Goal: Navigation & Orientation: Find specific page/section

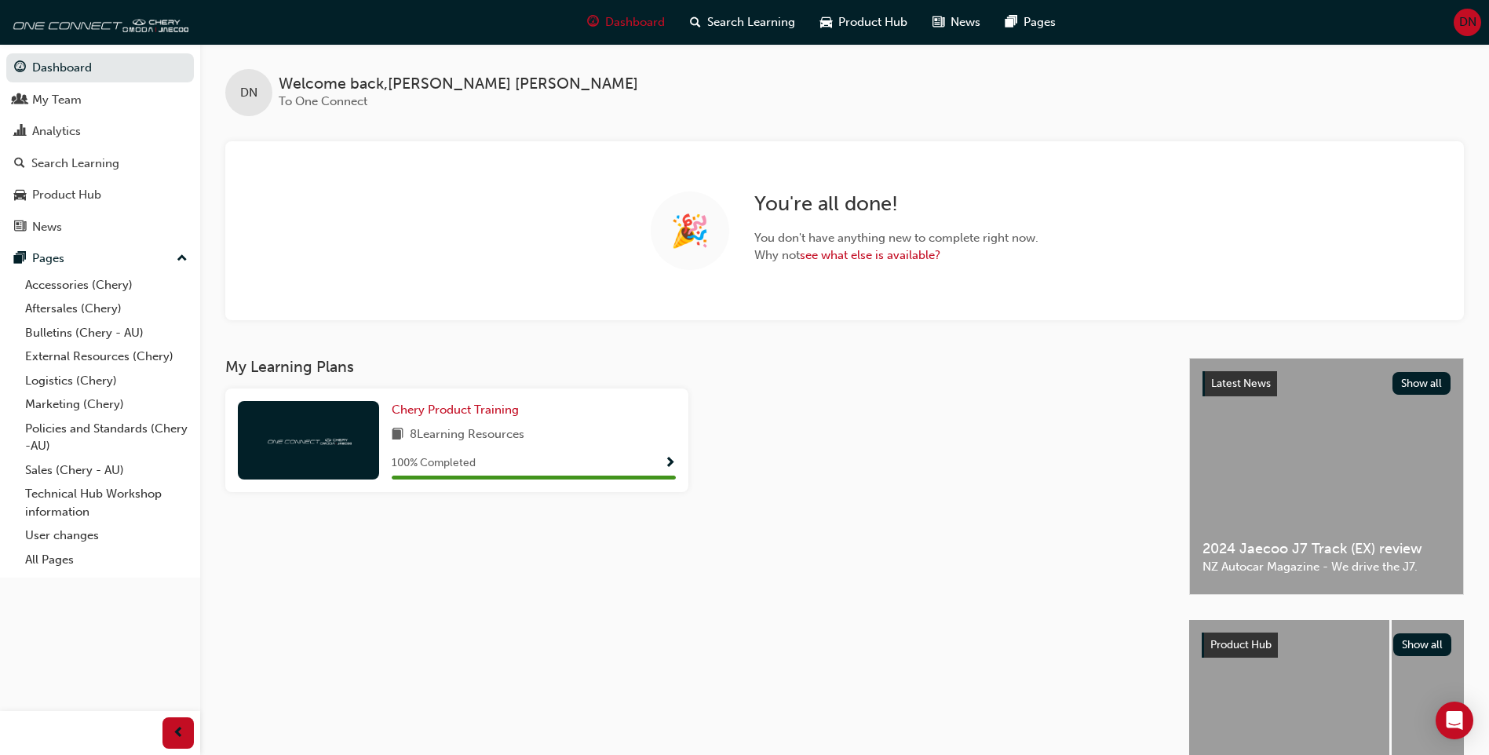
click at [1464, 16] on span "DN" at bounding box center [1468, 22] width 17 height 18
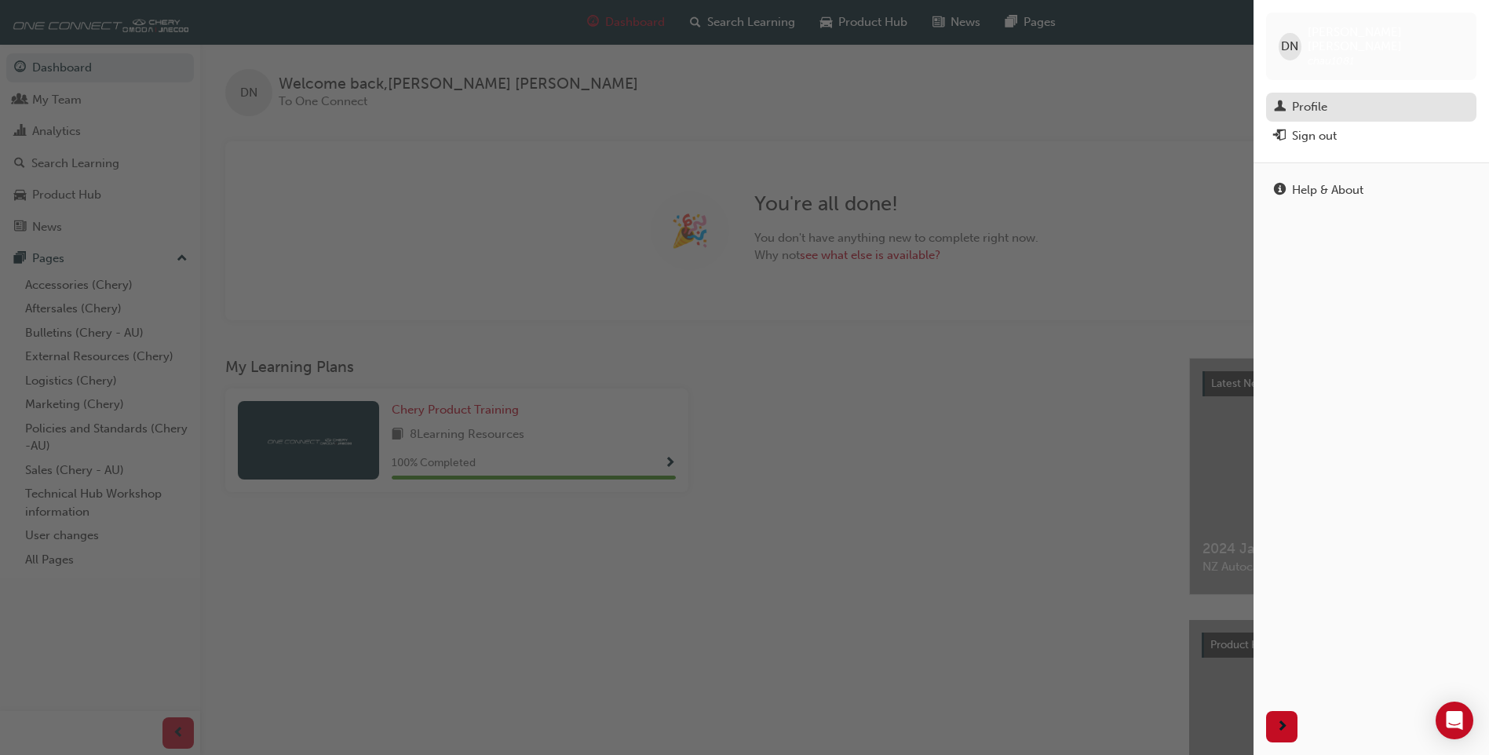
click at [1360, 97] on div "Profile" at bounding box center [1371, 107] width 195 height 20
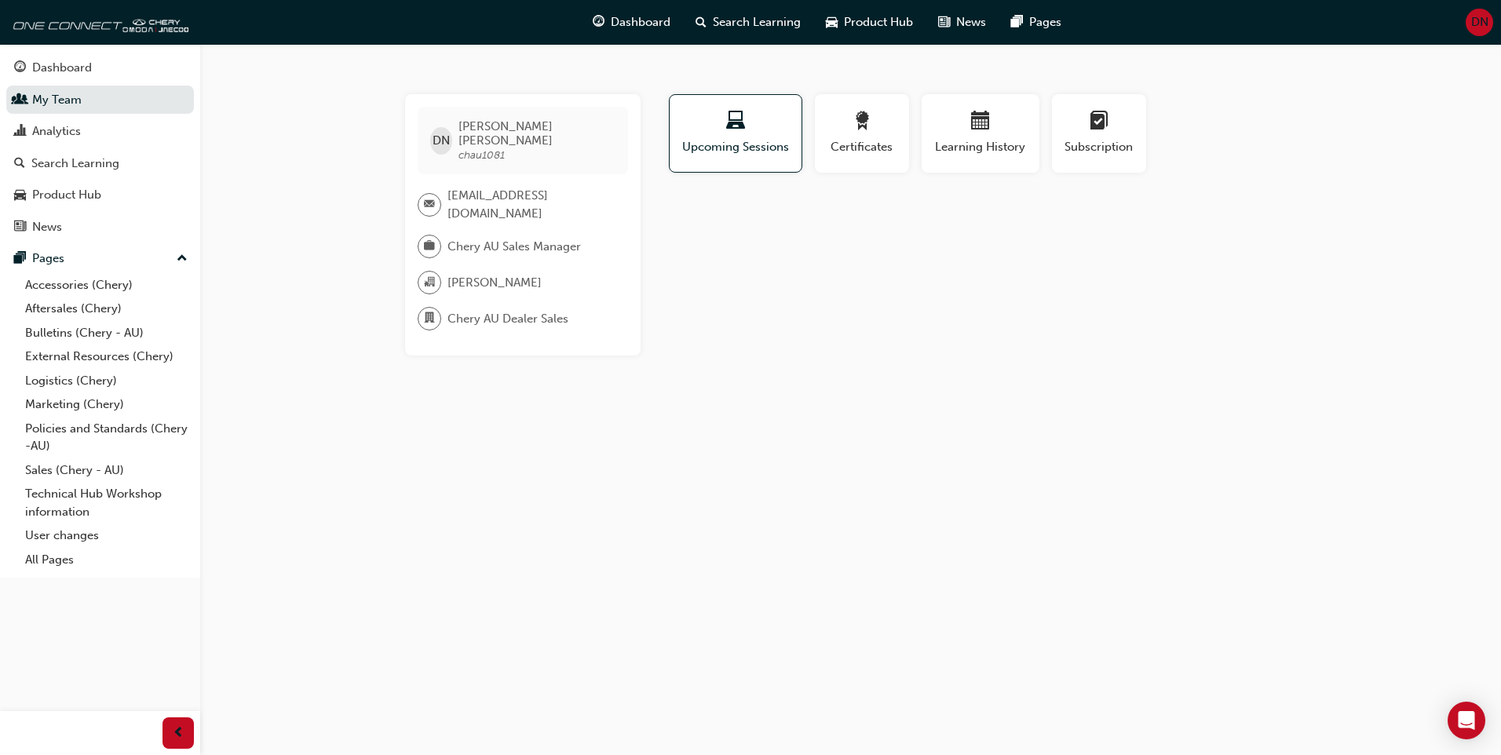
click at [1481, 16] on span "DN" at bounding box center [1479, 22] width 17 height 18
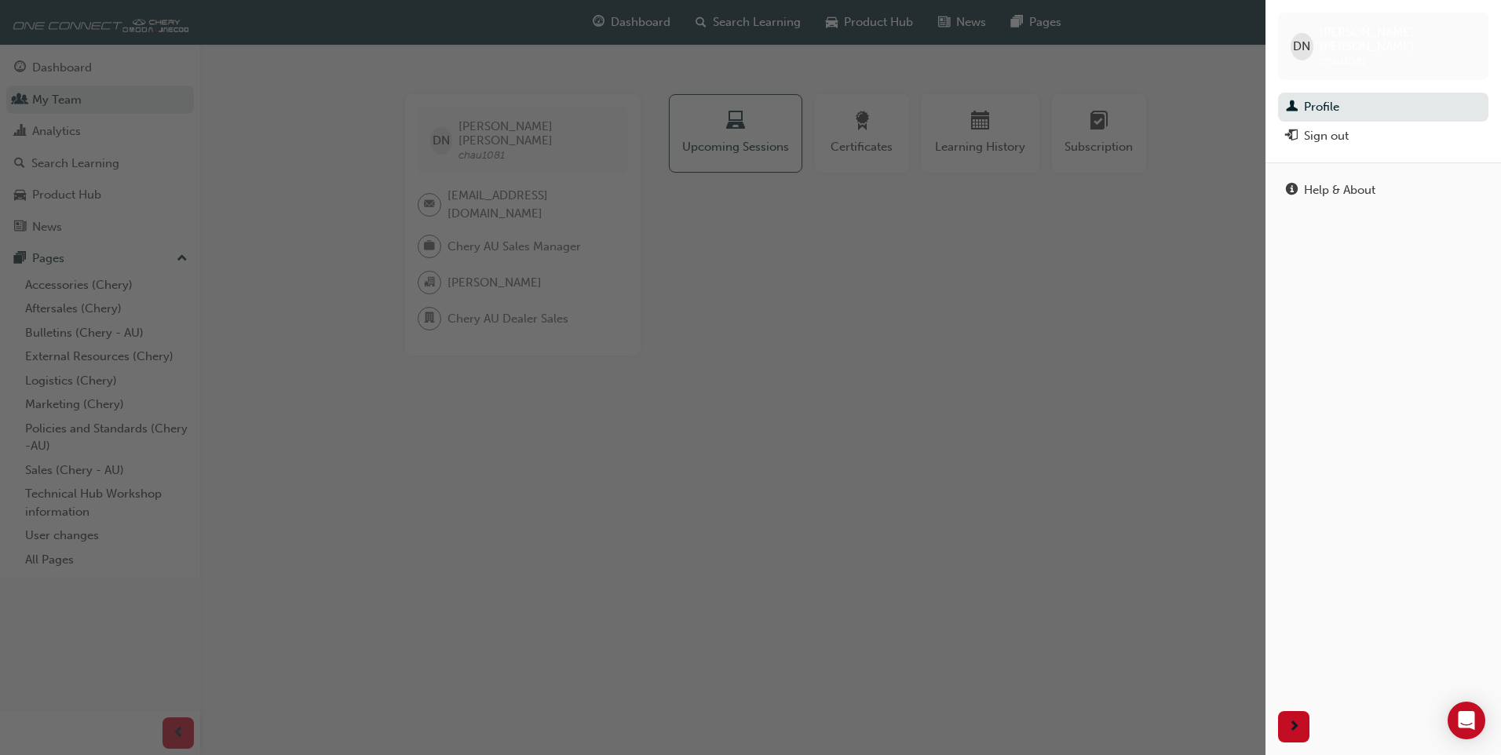
click at [1309, 38] on span "DN" at bounding box center [1301, 47] width 17 height 18
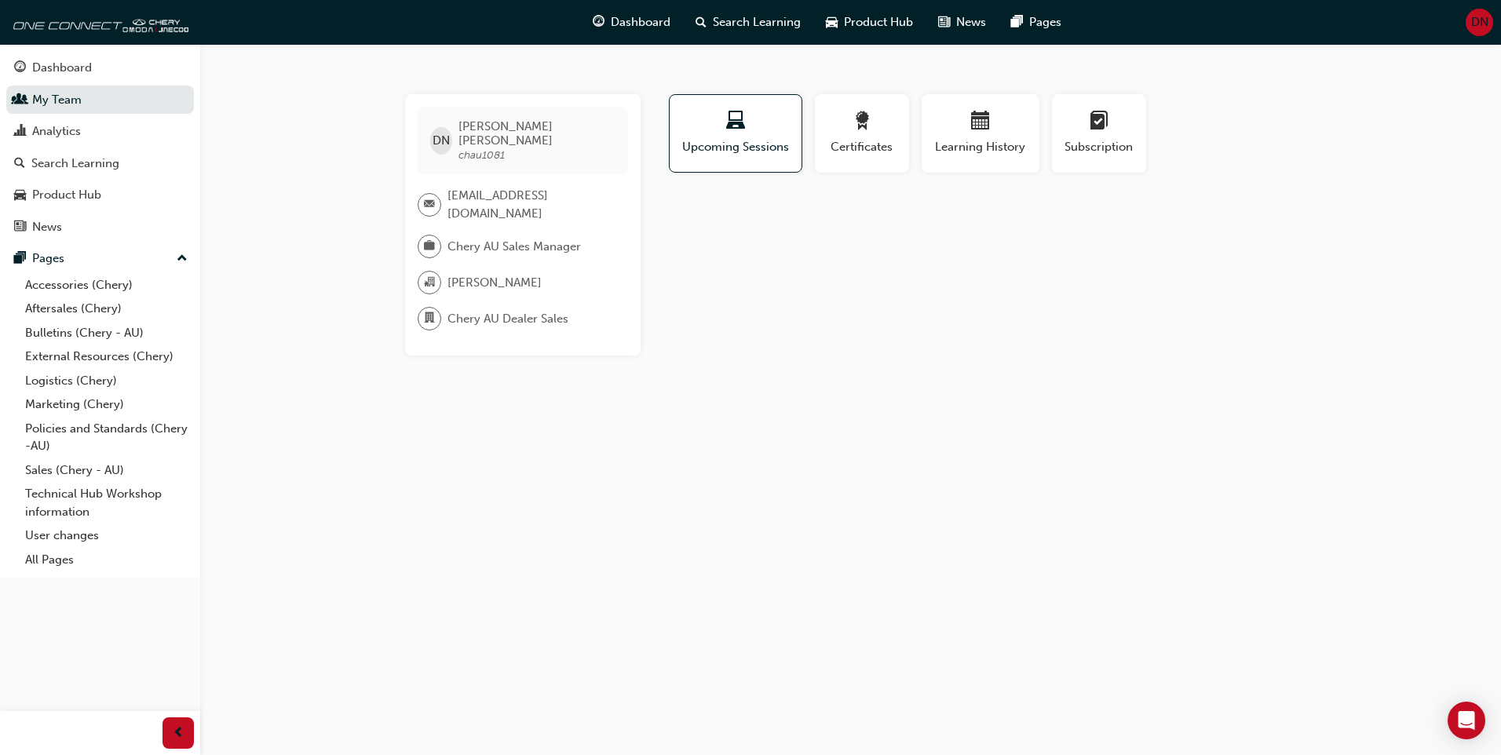
click at [613, 236] on div "Chery AU Sales Manager" at bounding box center [517, 247] width 198 height 24
click at [481, 238] on span "Chery AU Sales Manager" at bounding box center [514, 247] width 133 height 18
click at [440, 235] on div at bounding box center [430, 247] width 24 height 24
click at [81, 81] on link "Dashboard" at bounding box center [100, 67] width 188 height 29
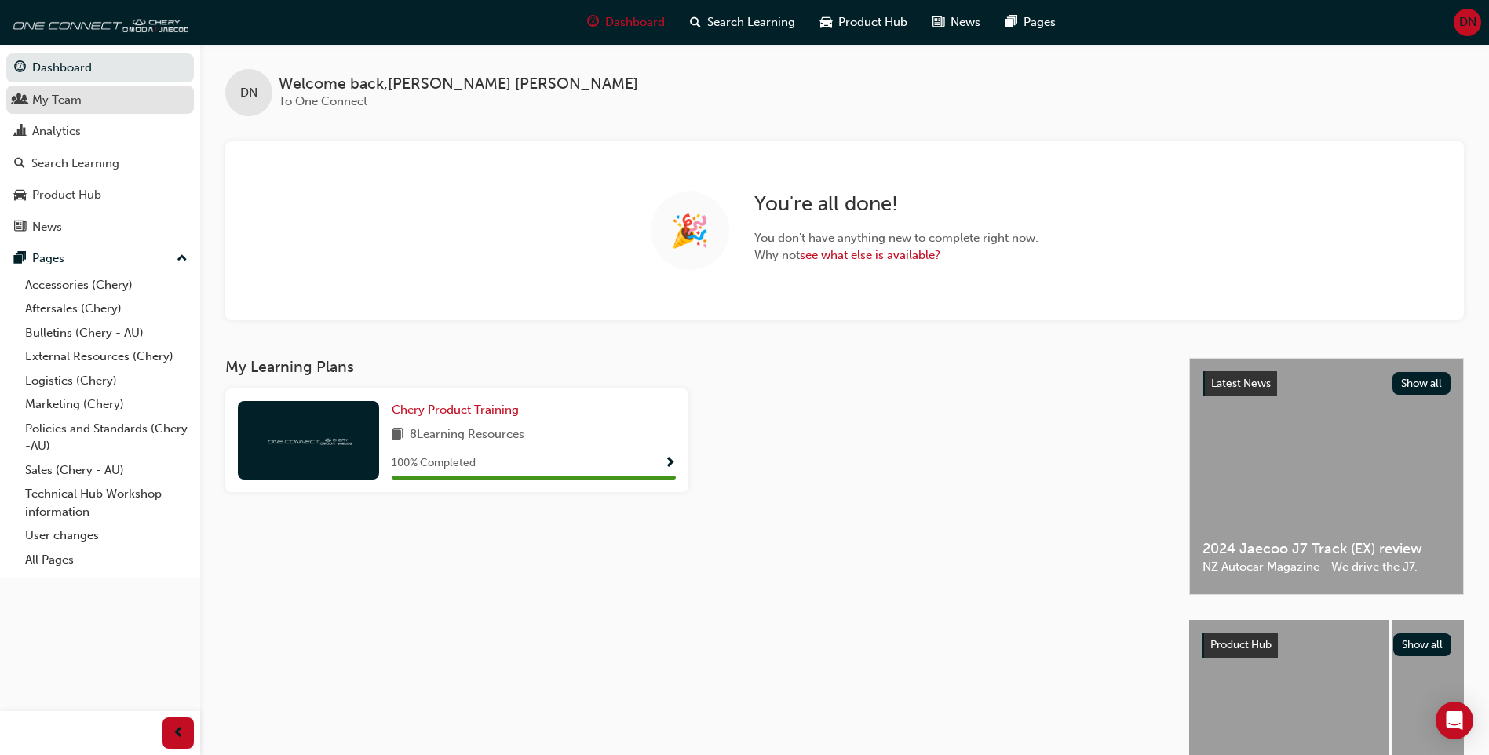
click at [69, 93] on div "My Team" at bounding box center [56, 100] width 49 height 18
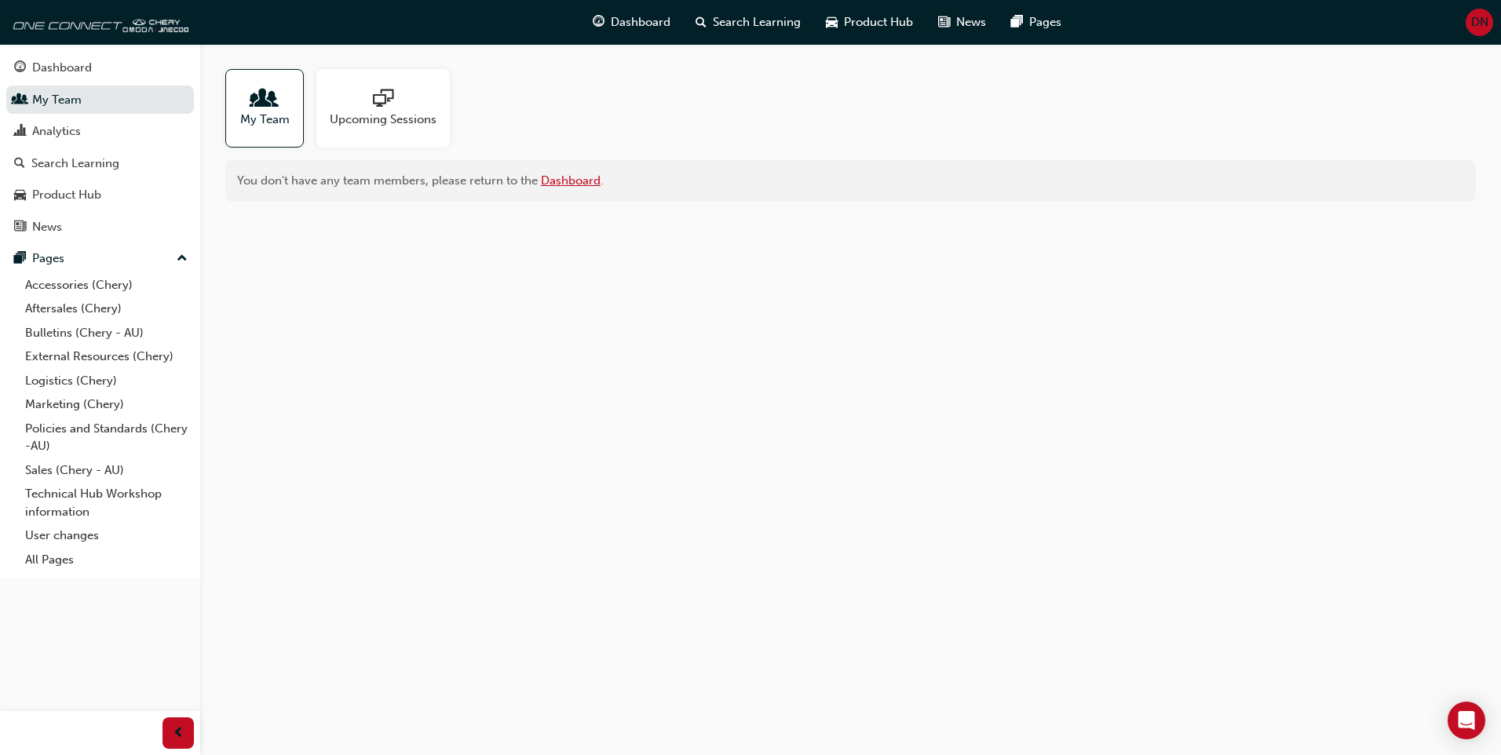
click at [594, 185] on link "Dashboard" at bounding box center [571, 181] width 60 height 14
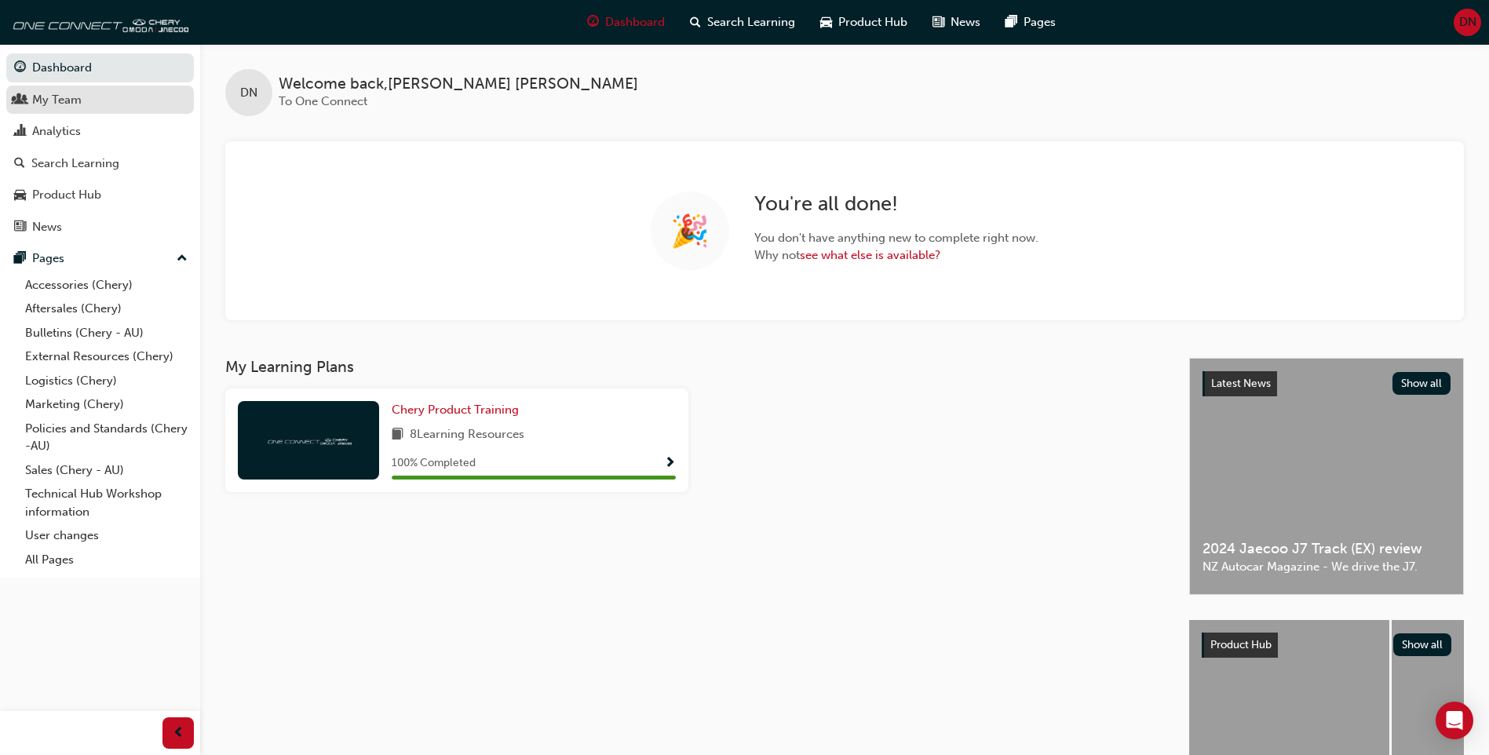
click at [115, 107] on div "My Team" at bounding box center [100, 100] width 172 height 20
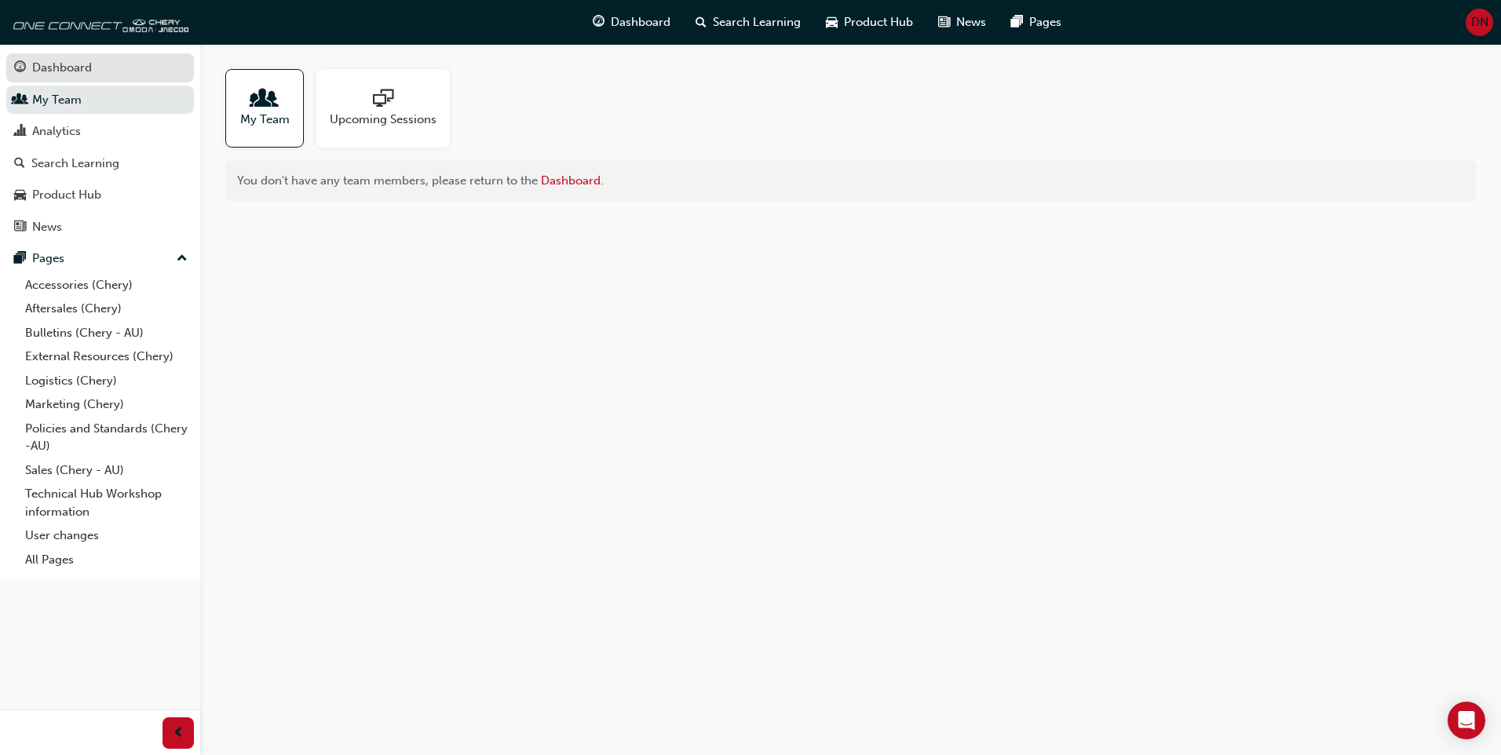
click at [77, 71] on div "Dashboard" at bounding box center [62, 68] width 60 height 18
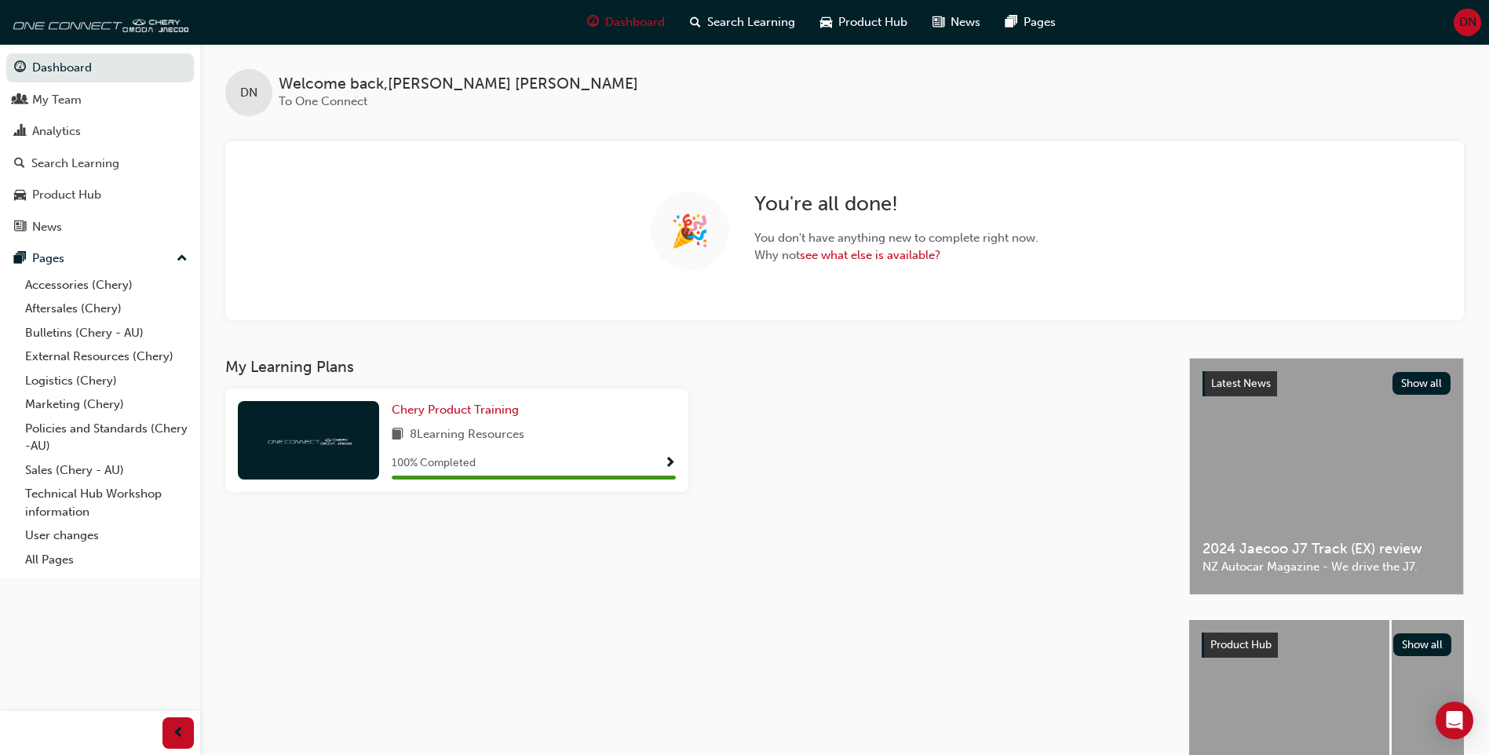
click at [1454, 18] on div "DN" at bounding box center [1467, 22] width 27 height 27
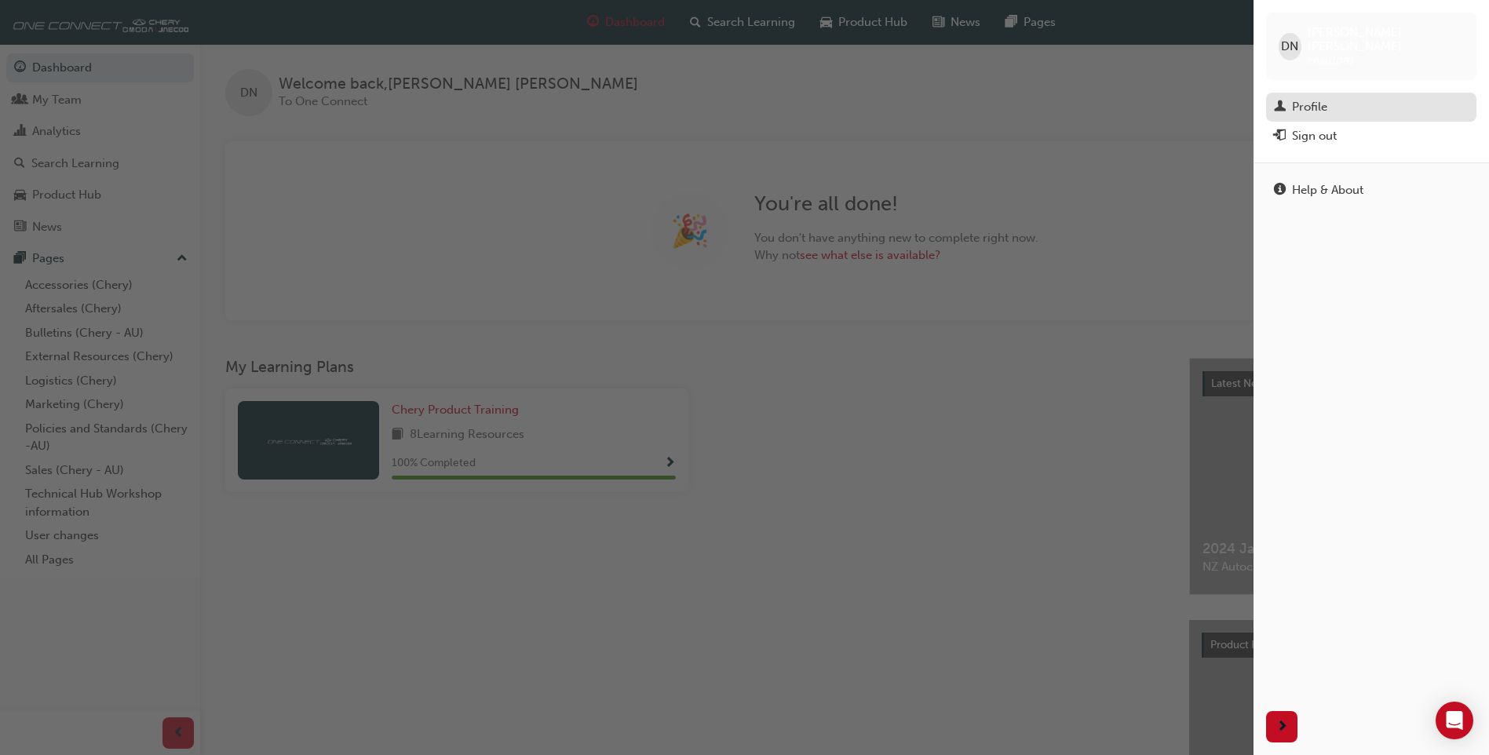
click at [1299, 98] on div "Profile" at bounding box center [1309, 107] width 35 height 18
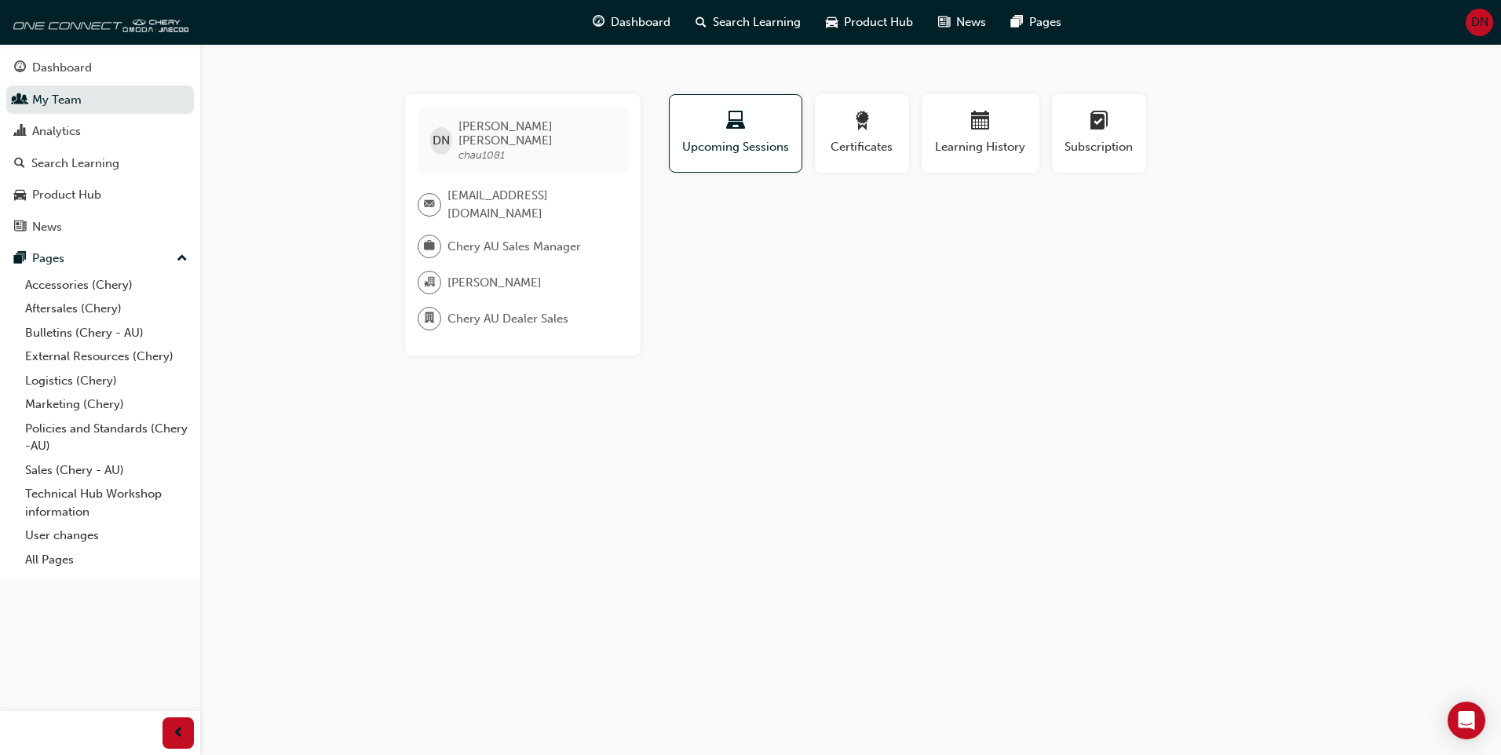
click at [422, 235] on div at bounding box center [430, 247] width 24 height 24
click at [94, 72] on div "Dashboard" at bounding box center [100, 68] width 172 height 20
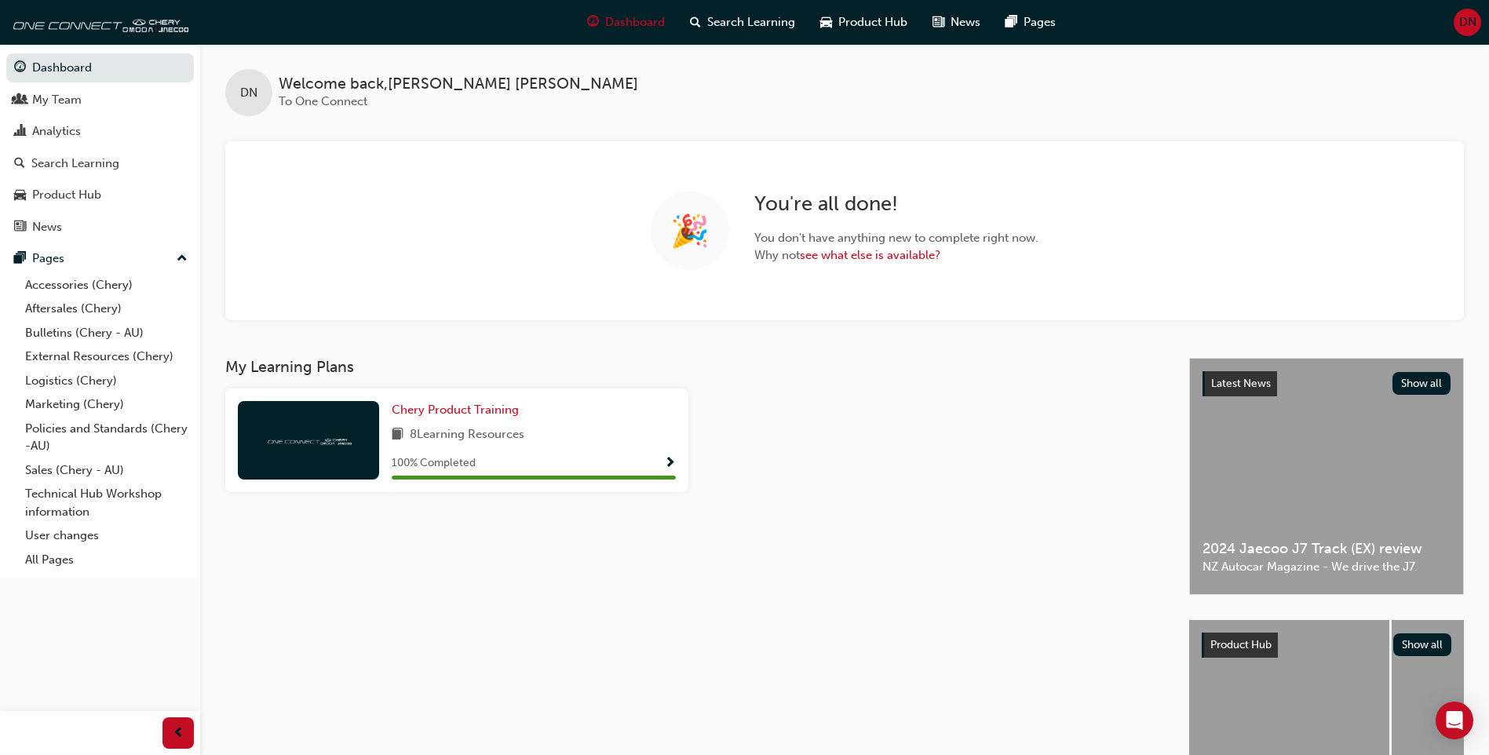
click at [1474, 17] on span "DN" at bounding box center [1468, 22] width 17 height 18
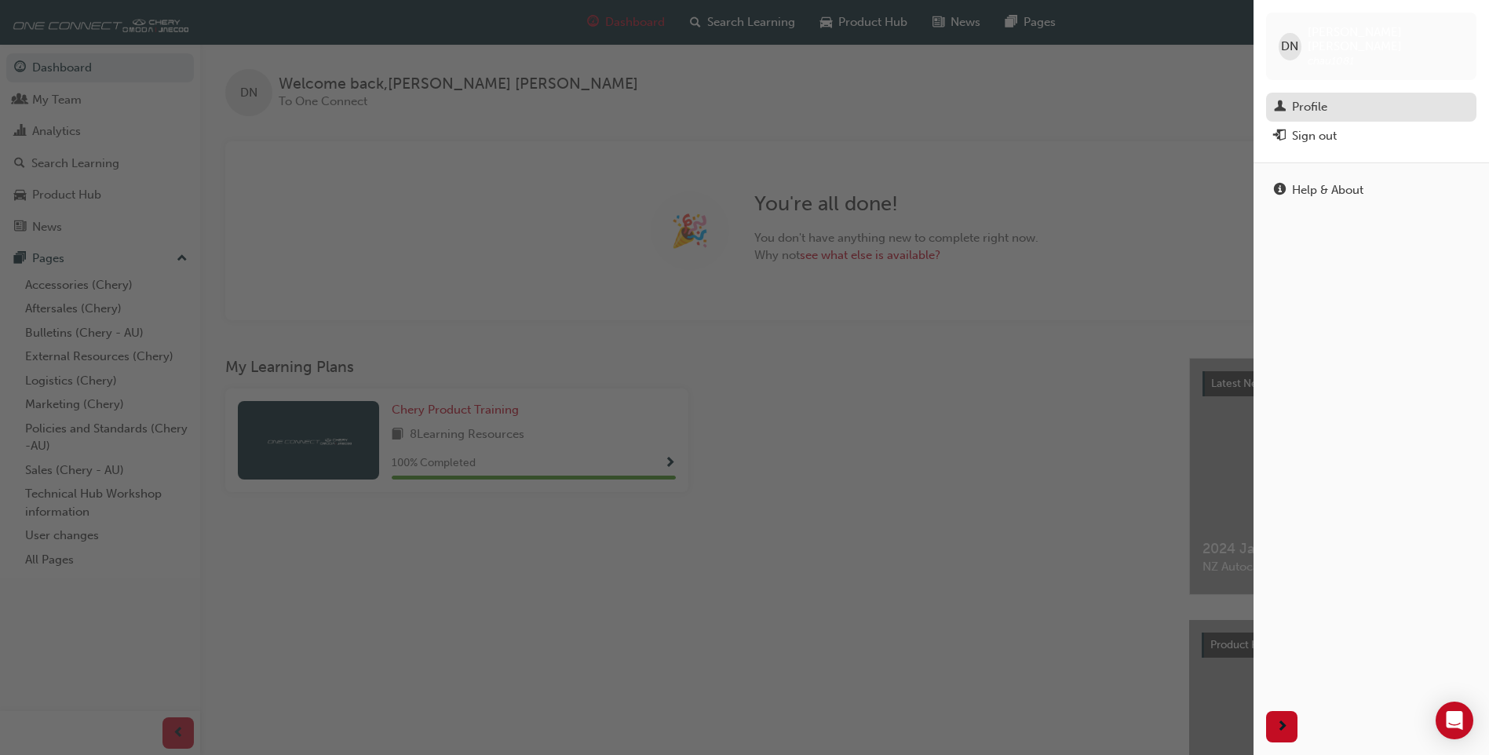
click at [1385, 98] on div "Profile" at bounding box center [1371, 107] width 195 height 20
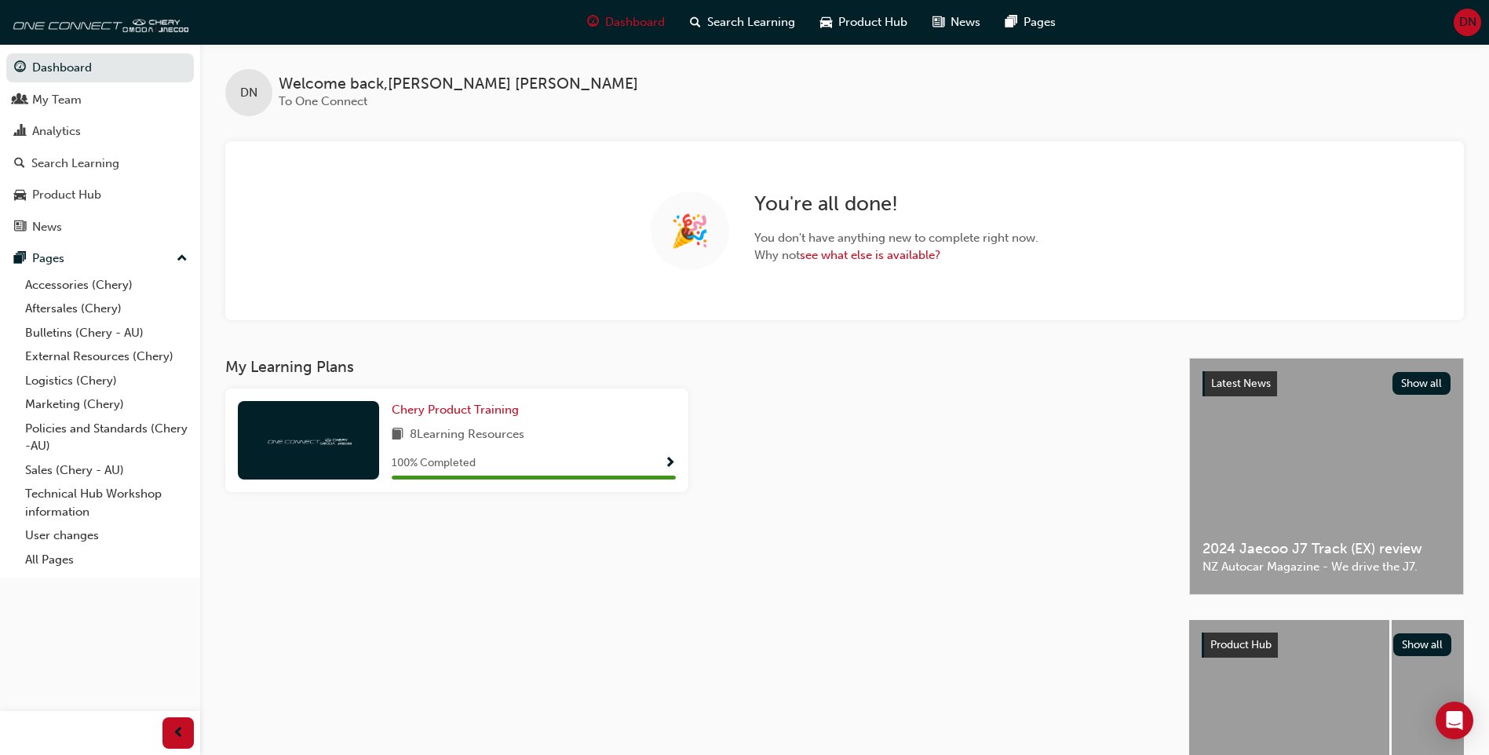
click at [1473, 14] on span "DN" at bounding box center [1468, 22] width 17 height 18
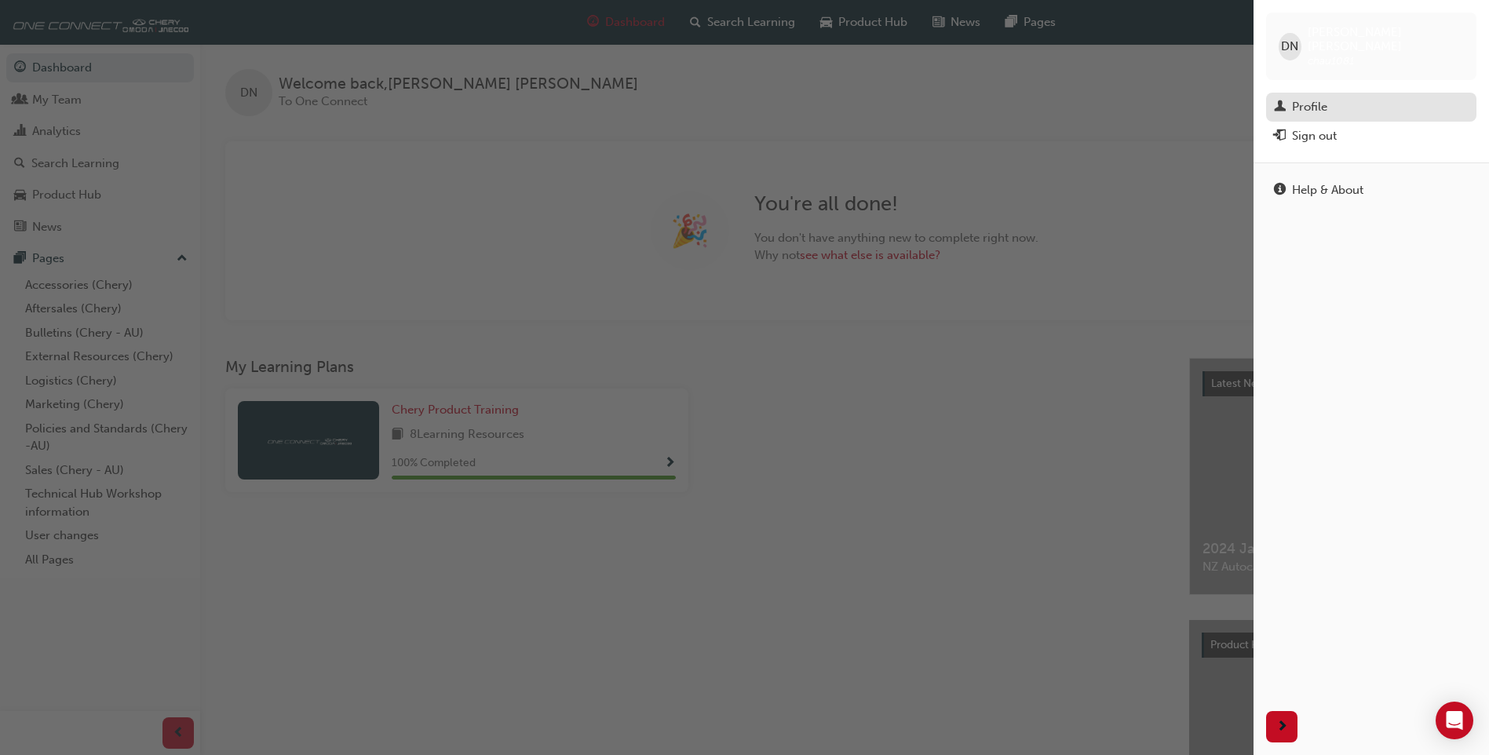
click at [1350, 97] on div "Profile" at bounding box center [1371, 107] width 195 height 20
